Goal: Information Seeking & Learning: Learn about a topic

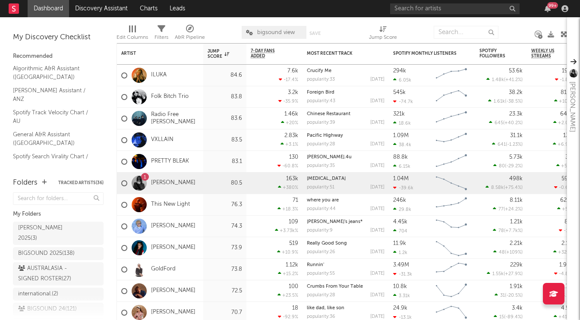
click at [457, 16] on div "99 +" at bounding box center [480, 8] width 181 height 17
click at [459, 8] on input "text" at bounding box center [454, 8] width 129 height 11
type input "[PERSON_NAME]"
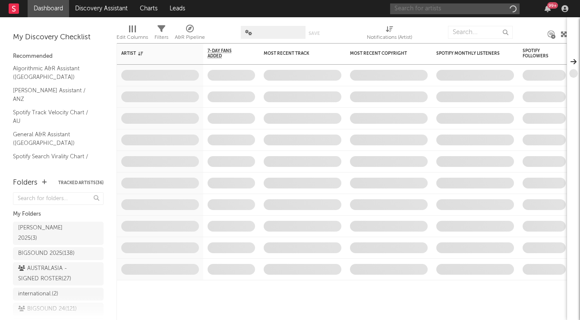
click at [450, 9] on input "text" at bounding box center [454, 8] width 129 height 11
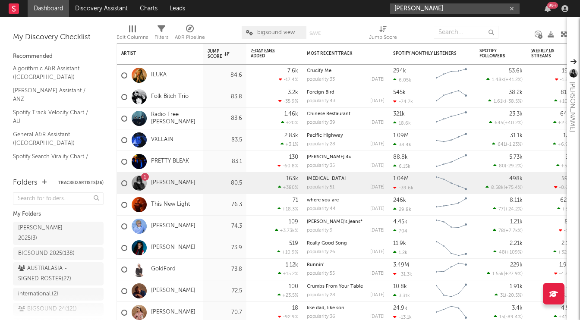
click at [428, 8] on input "[PERSON_NAME]" at bounding box center [454, 8] width 129 height 11
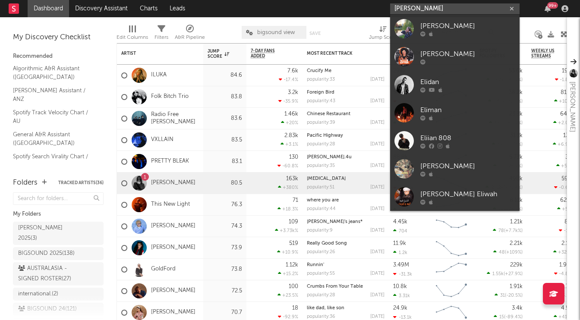
click at [428, 8] on input "[PERSON_NAME]" at bounding box center [454, 8] width 129 height 11
paste input "[URL][DOMAIN_NAME]"
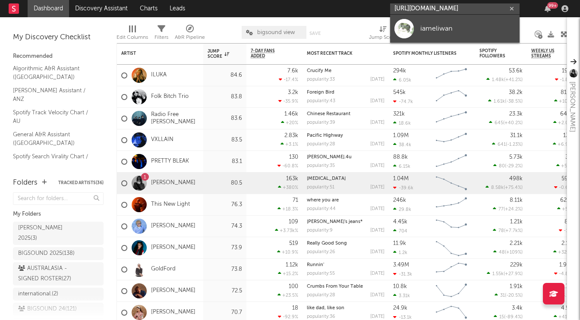
type input "[URL][DOMAIN_NAME]"
click at [439, 28] on div "iameliwan" at bounding box center [467, 28] width 95 height 10
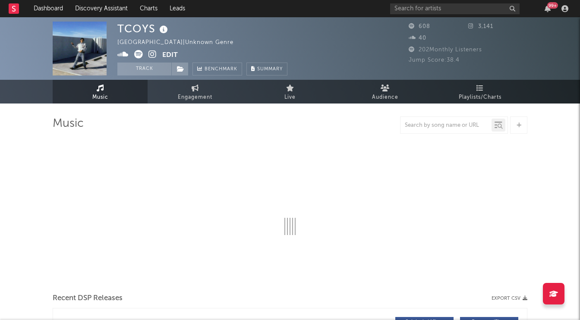
select select "1w"
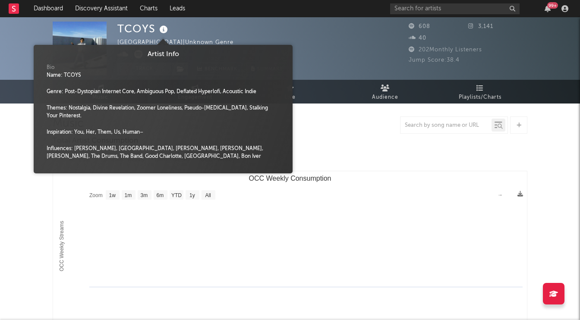
click at [164, 31] on icon at bounding box center [164, 30] width 13 height 12
